Goal: Task Accomplishment & Management: Manage account settings

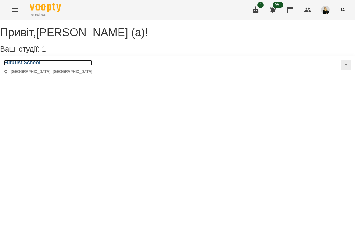
click at [37, 66] on h3 "Futurist School" at bounding box center [48, 63] width 89 height 6
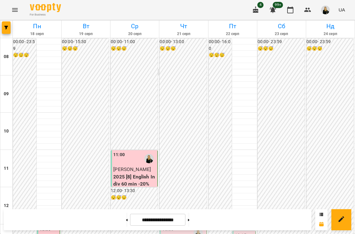
scroll to position [121, 0]
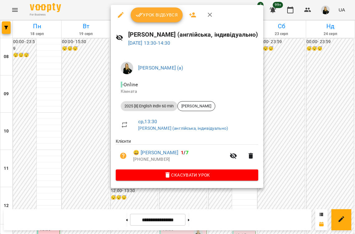
click at [158, 14] on span "Урок відбувся" at bounding box center [157, 14] width 42 height 7
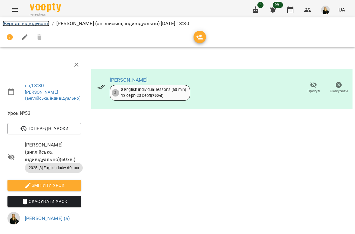
click at [17, 23] on link "Журнал відвідувань" at bounding box center [25, 24] width 47 height 6
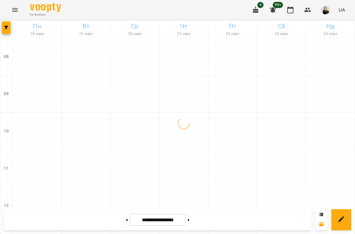
click at [258, 11] on icon "button" at bounding box center [255, 9] width 7 height 7
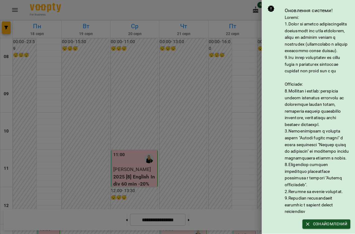
click at [235, 12] on div at bounding box center [177, 117] width 355 height 234
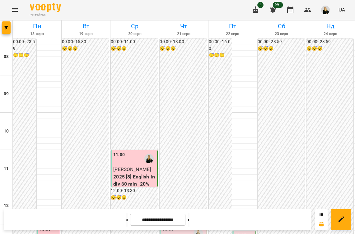
scroll to position [292, 0]
click at [189, 223] on button at bounding box center [189, 220] width 2 height 14
type input "**********"
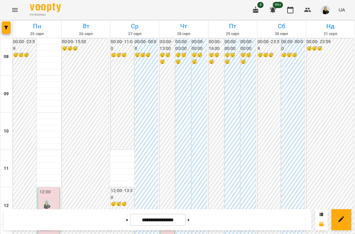
scroll to position [0, 0]
